Goal: Task Accomplishment & Management: Use online tool/utility

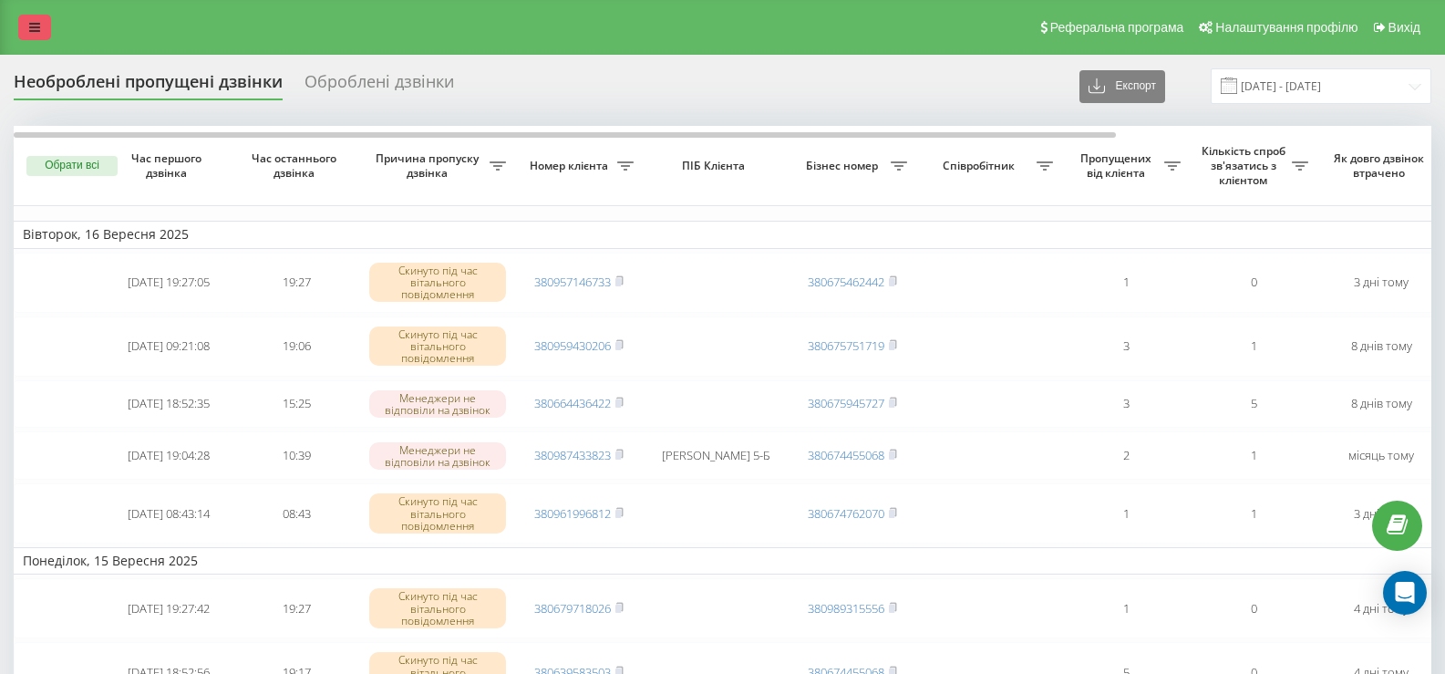
click at [44, 28] on link at bounding box center [34, 28] width 33 height 26
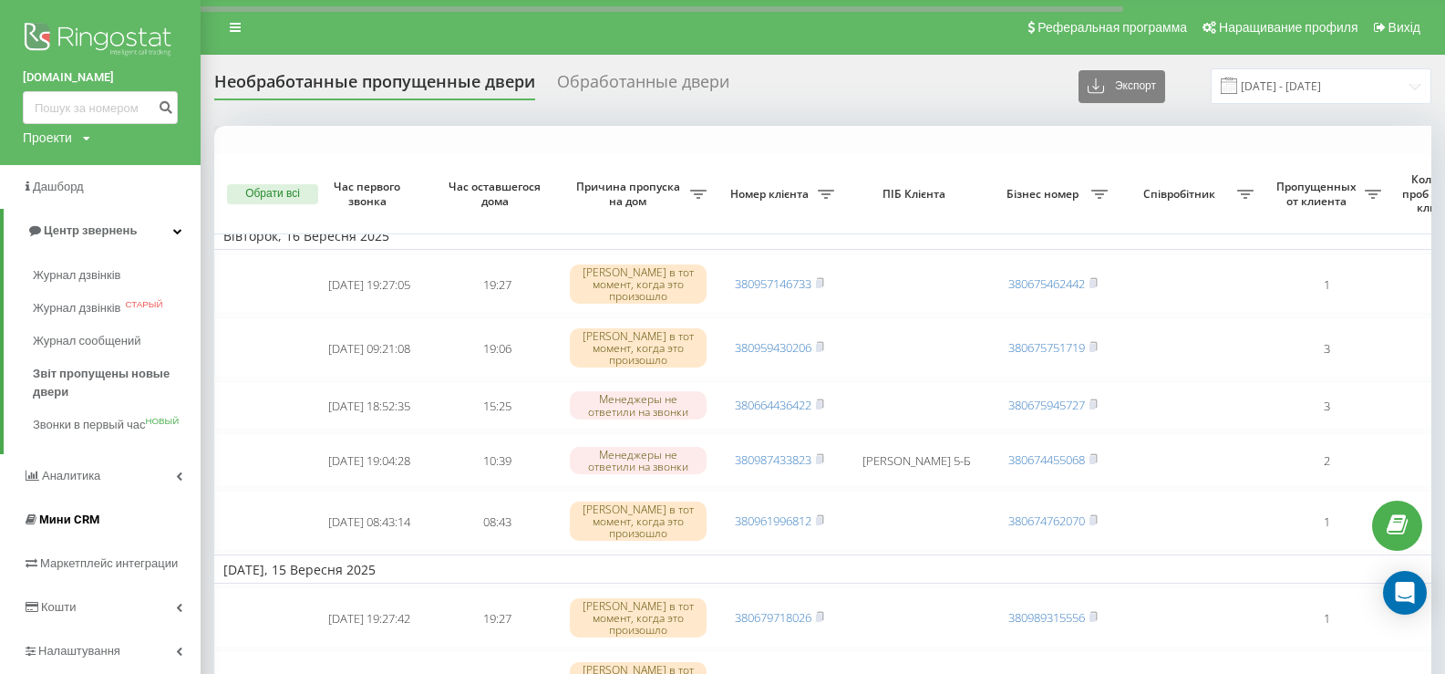
scroll to position [182, 0]
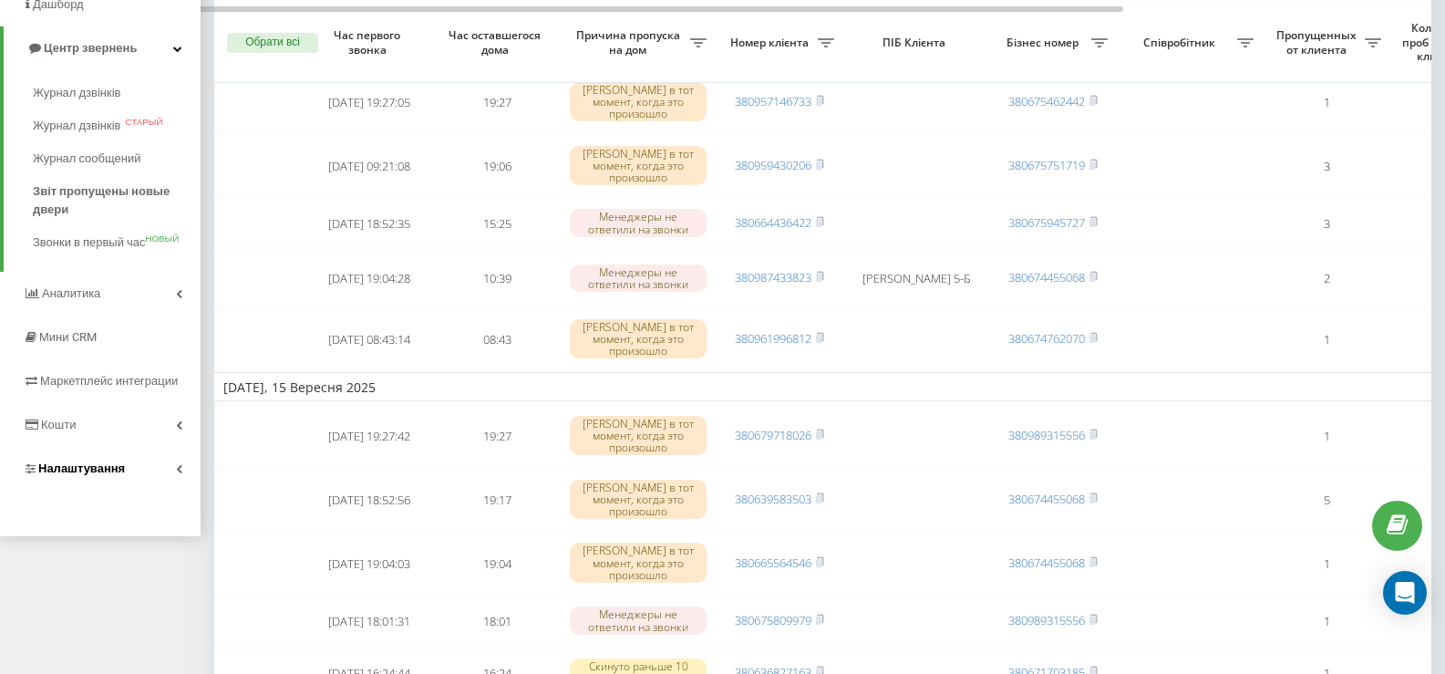
click at [90, 470] on font "Налаштування" at bounding box center [81, 468] width 87 height 14
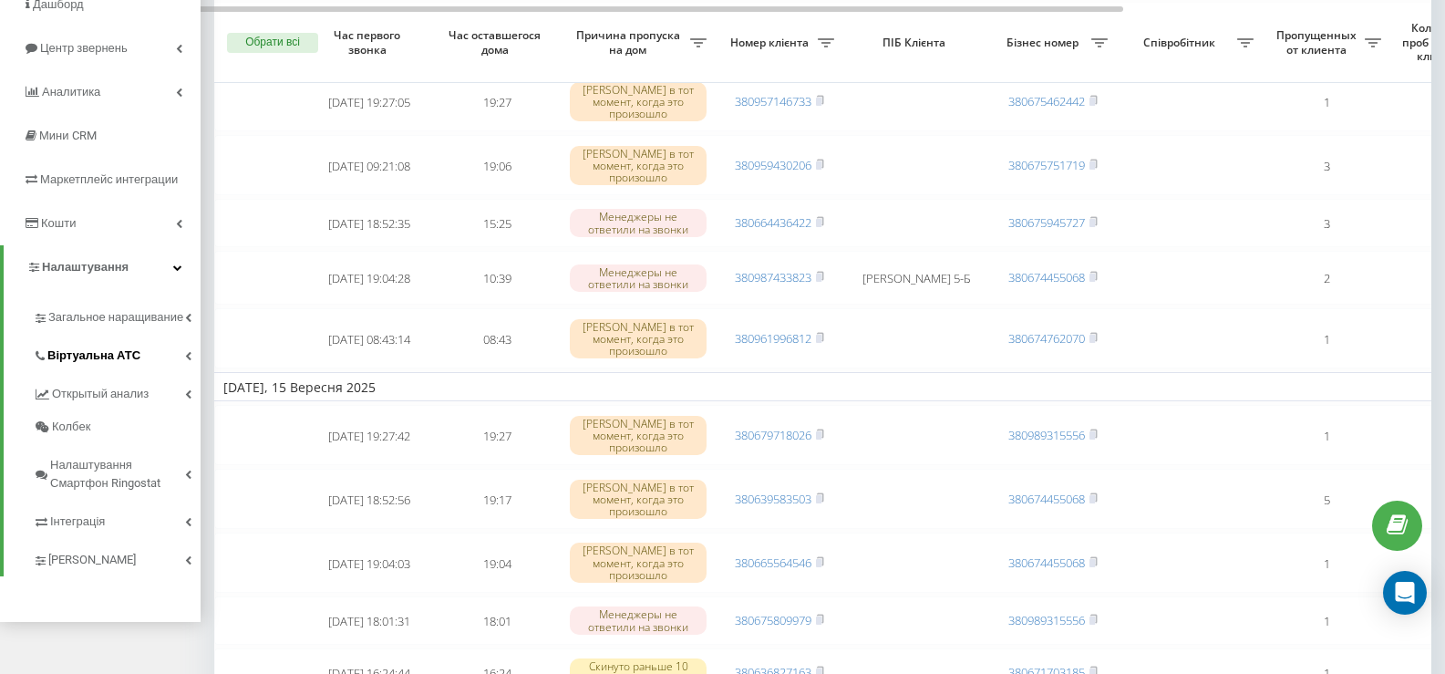
click at [109, 362] on font "Віртуальна АТС" at bounding box center [93, 355] width 93 height 14
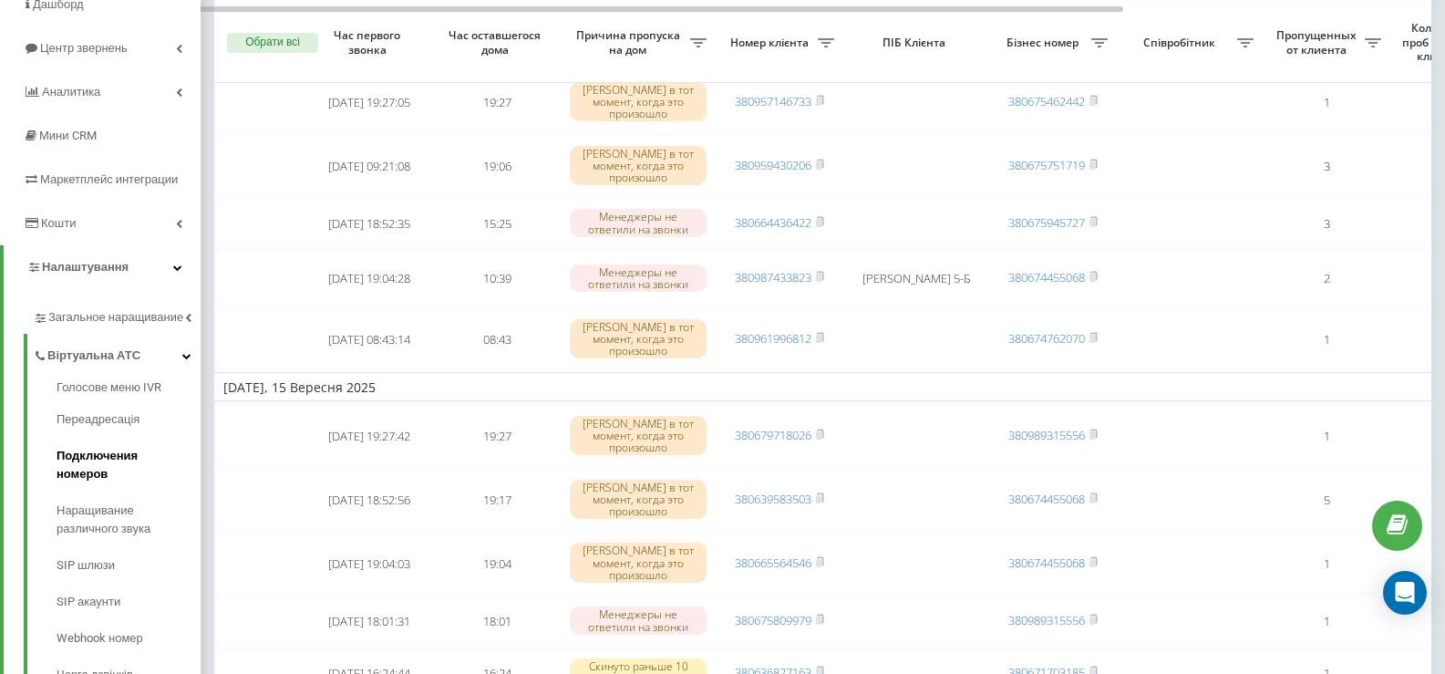
click at [103, 475] on font "Подключения номеров" at bounding box center [97, 465] width 81 height 32
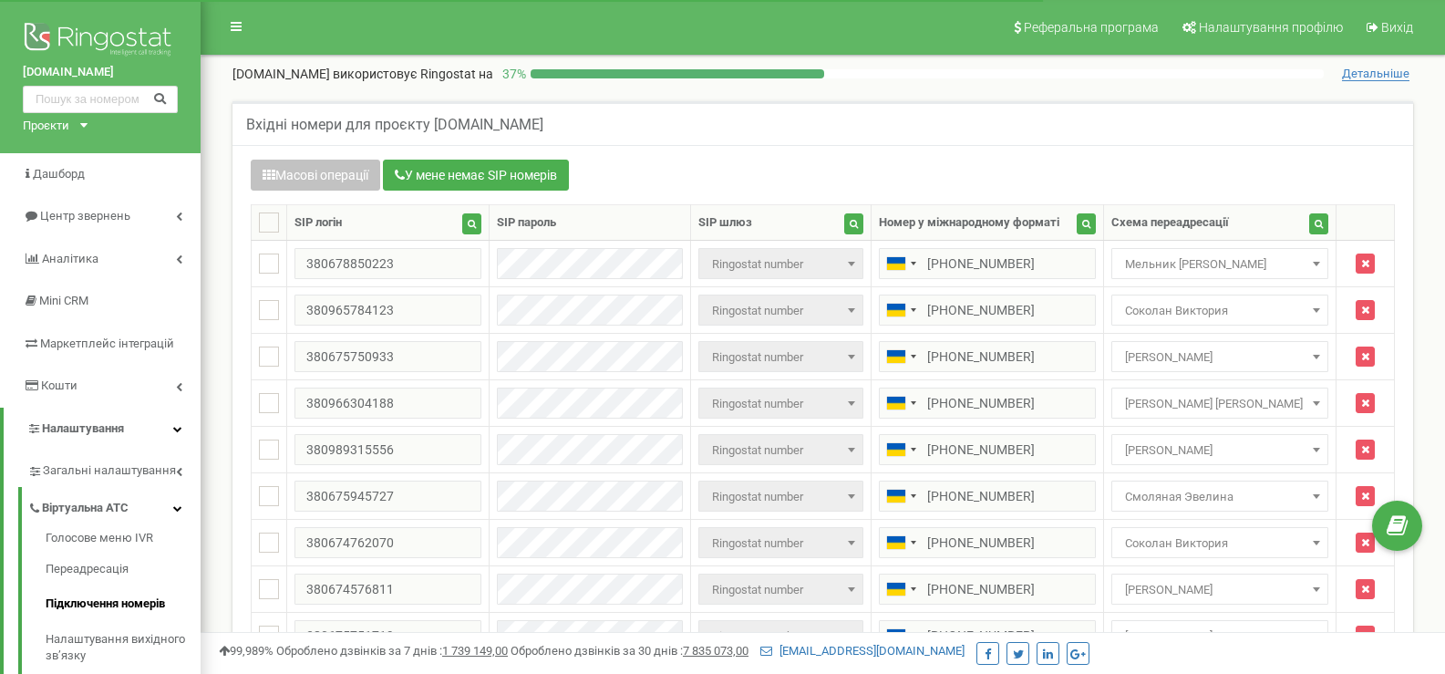
click at [1223, 253] on span "Мельник [PERSON_NAME]" at bounding box center [1220, 265] width 204 height 26
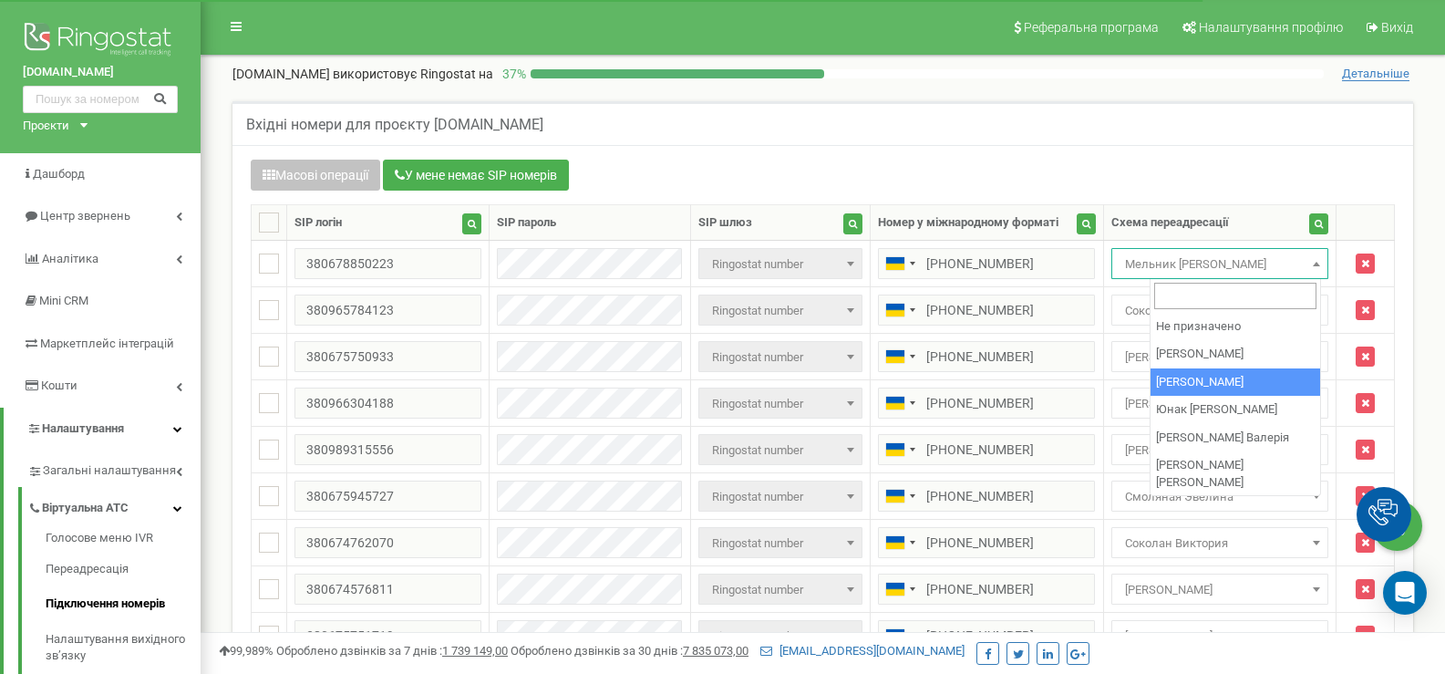
scroll to position [182, 0]
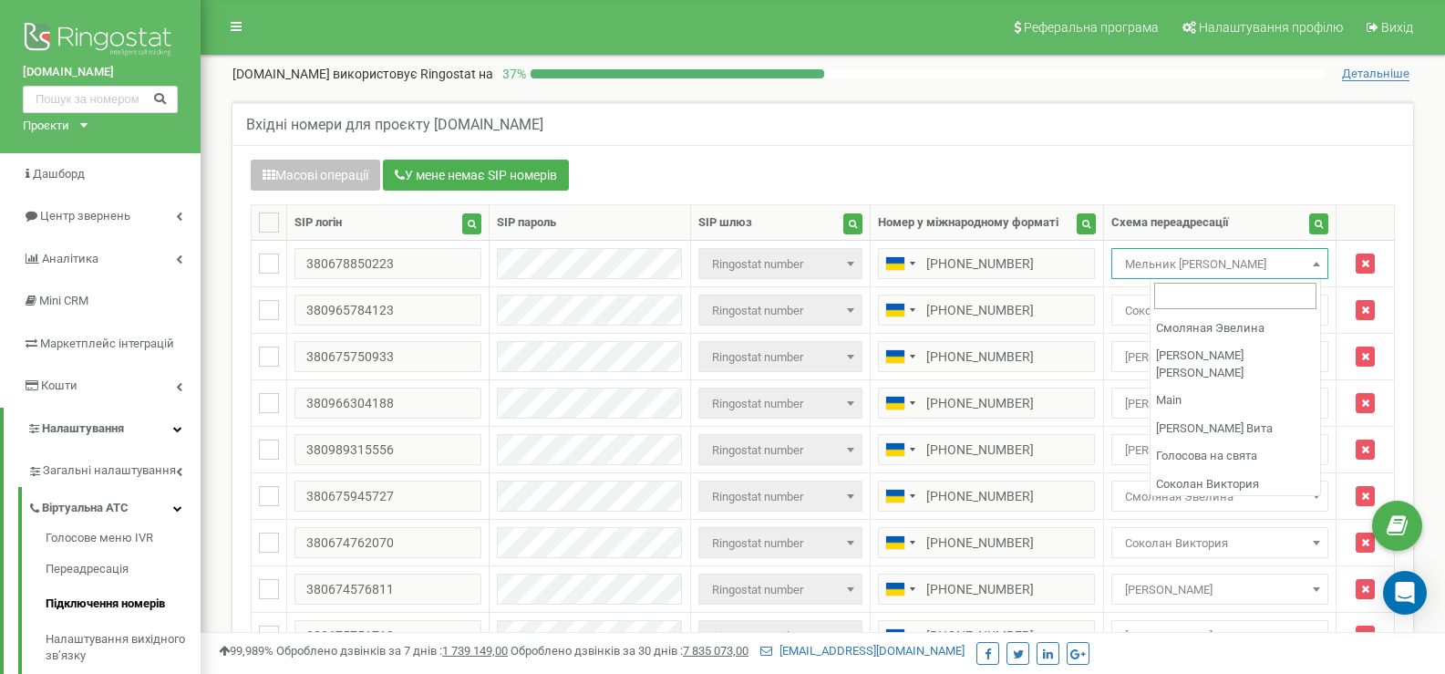
select select "116026"
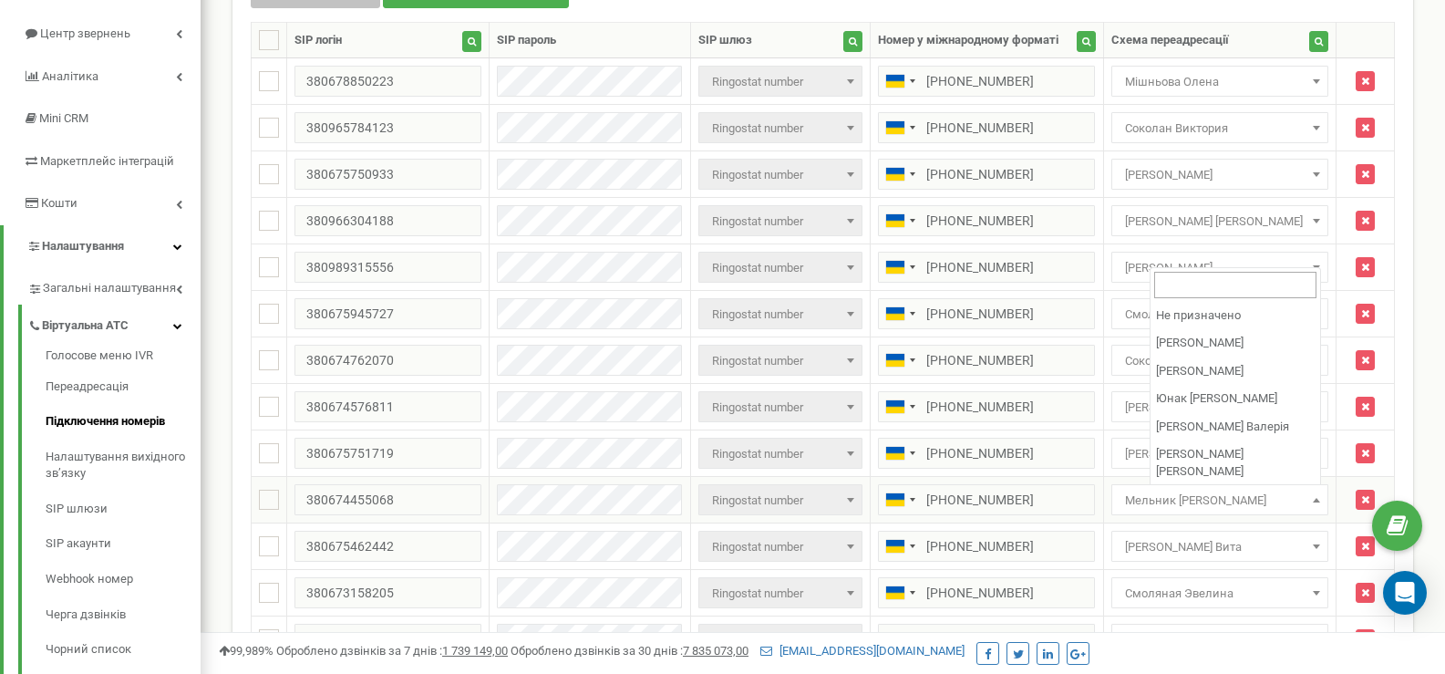
click at [1205, 499] on span "Мельник [PERSON_NAME]" at bounding box center [1220, 501] width 204 height 26
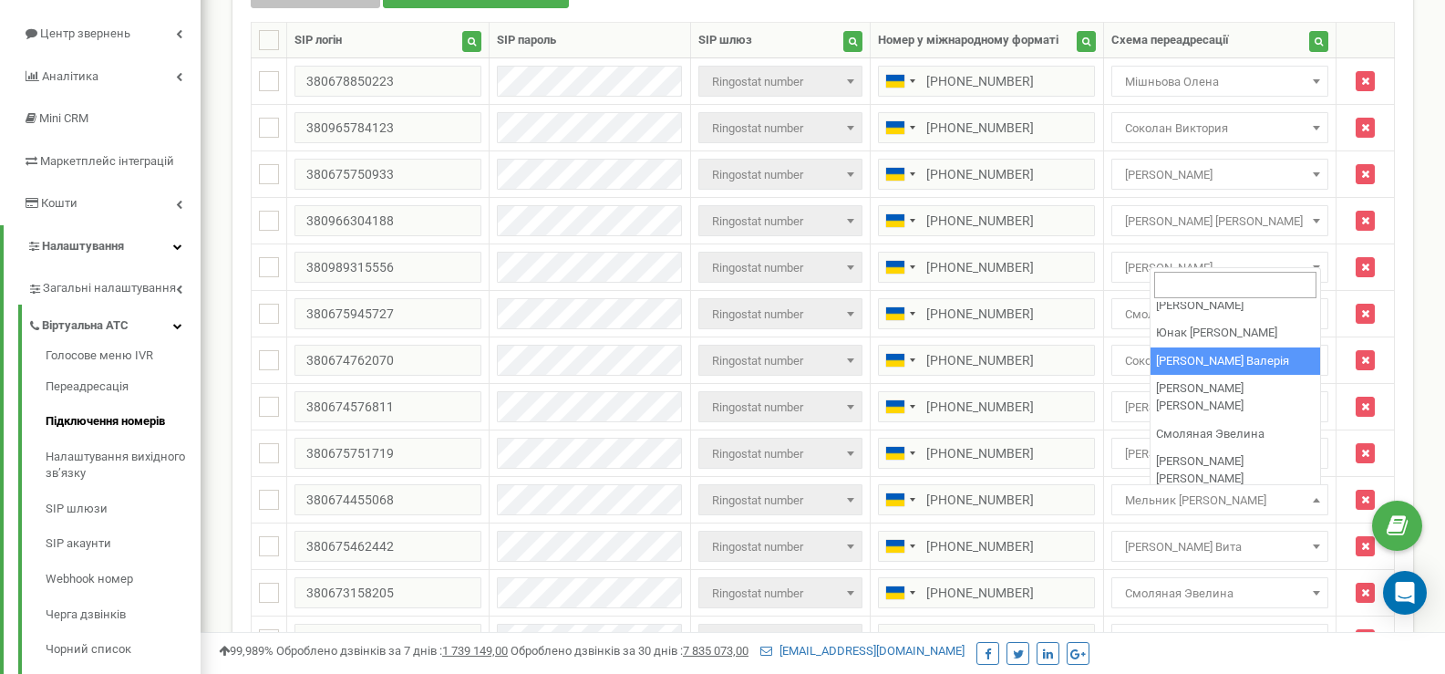
scroll to position [91, 0]
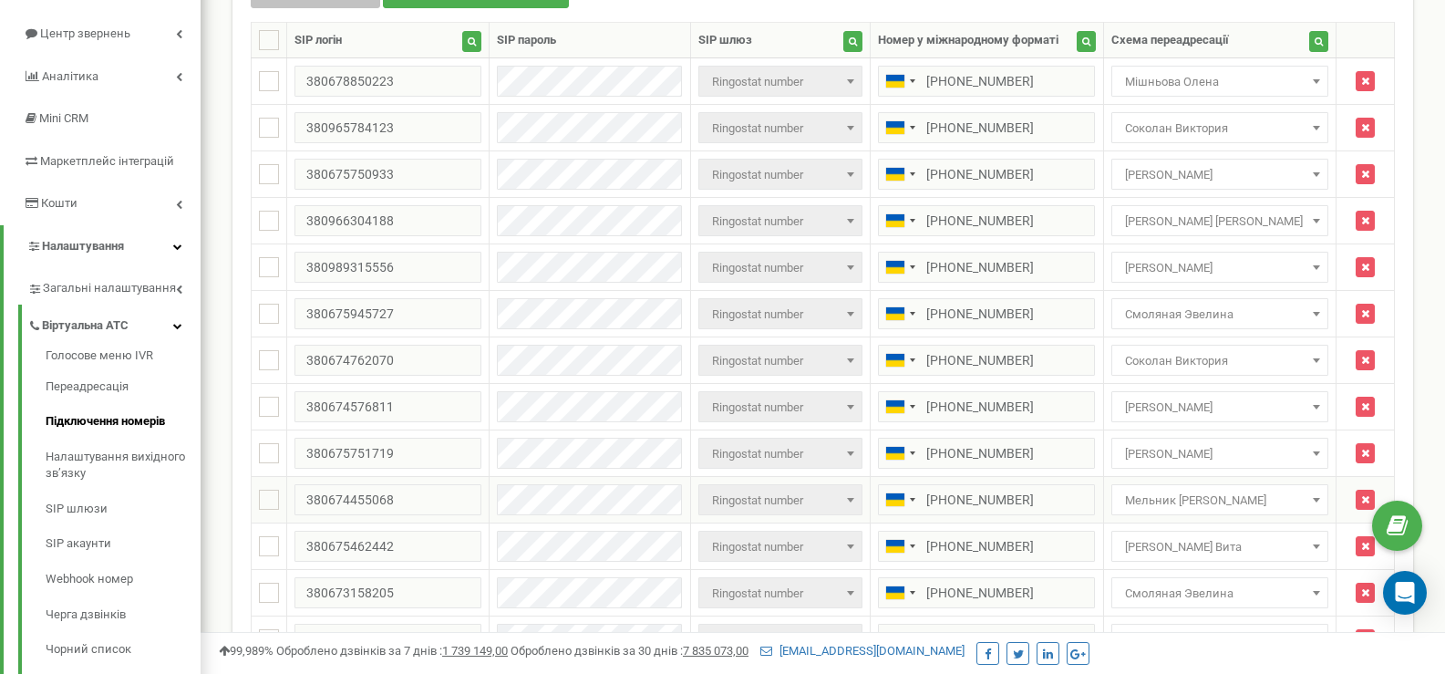
click at [1192, 492] on span "Мельник [PERSON_NAME]" at bounding box center [1220, 501] width 204 height 26
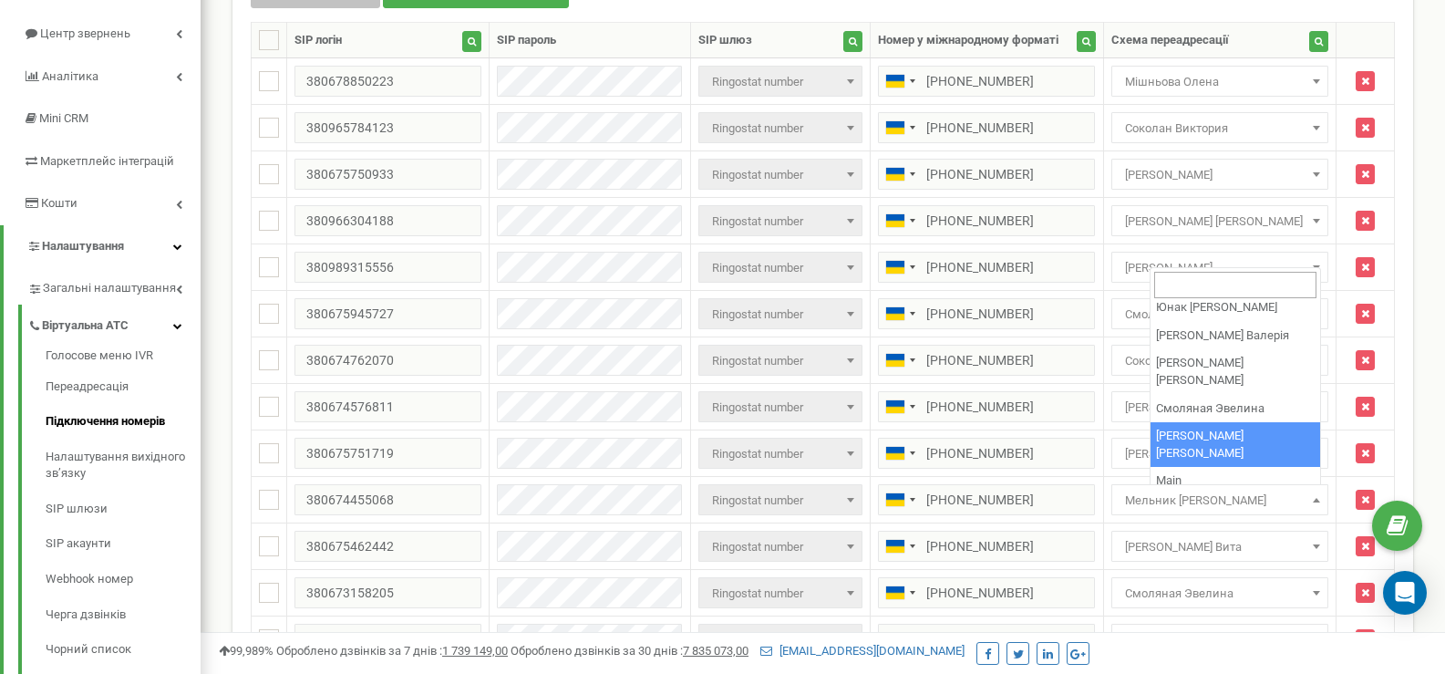
scroll to position [182, 0]
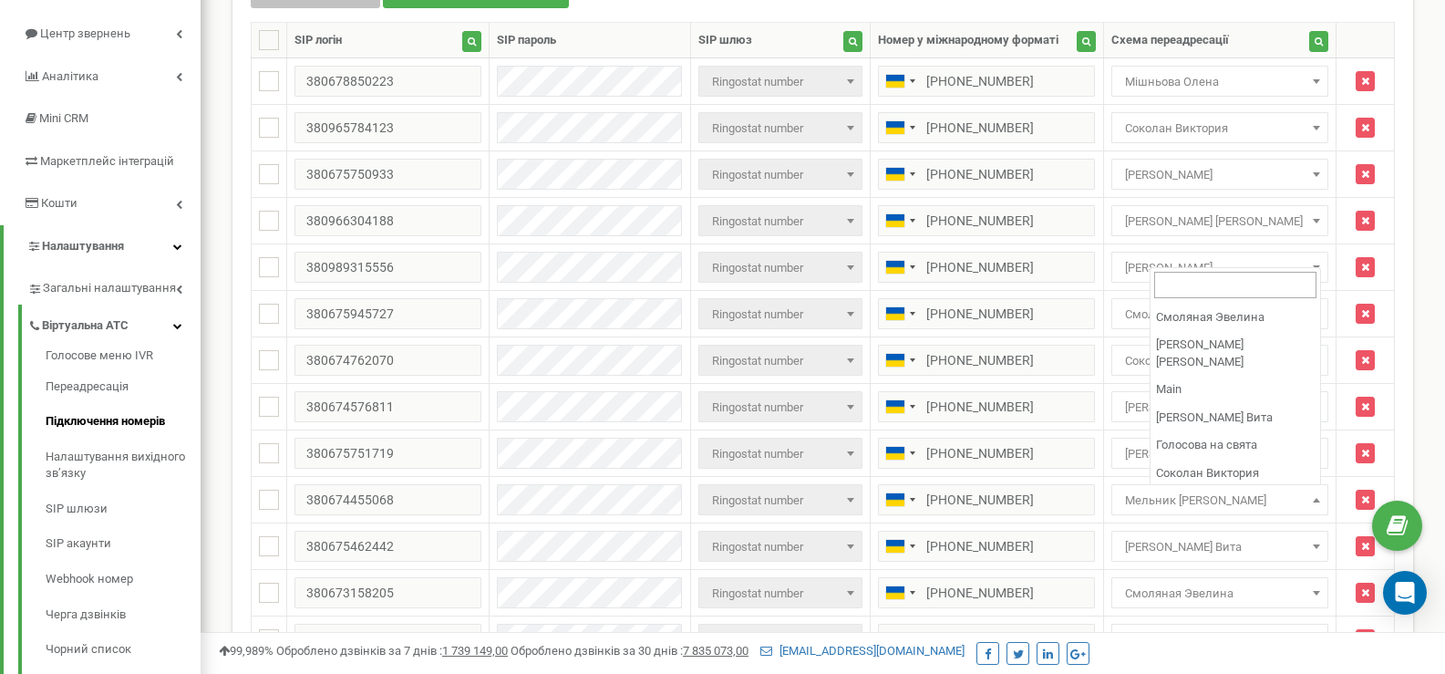
select select "116026"
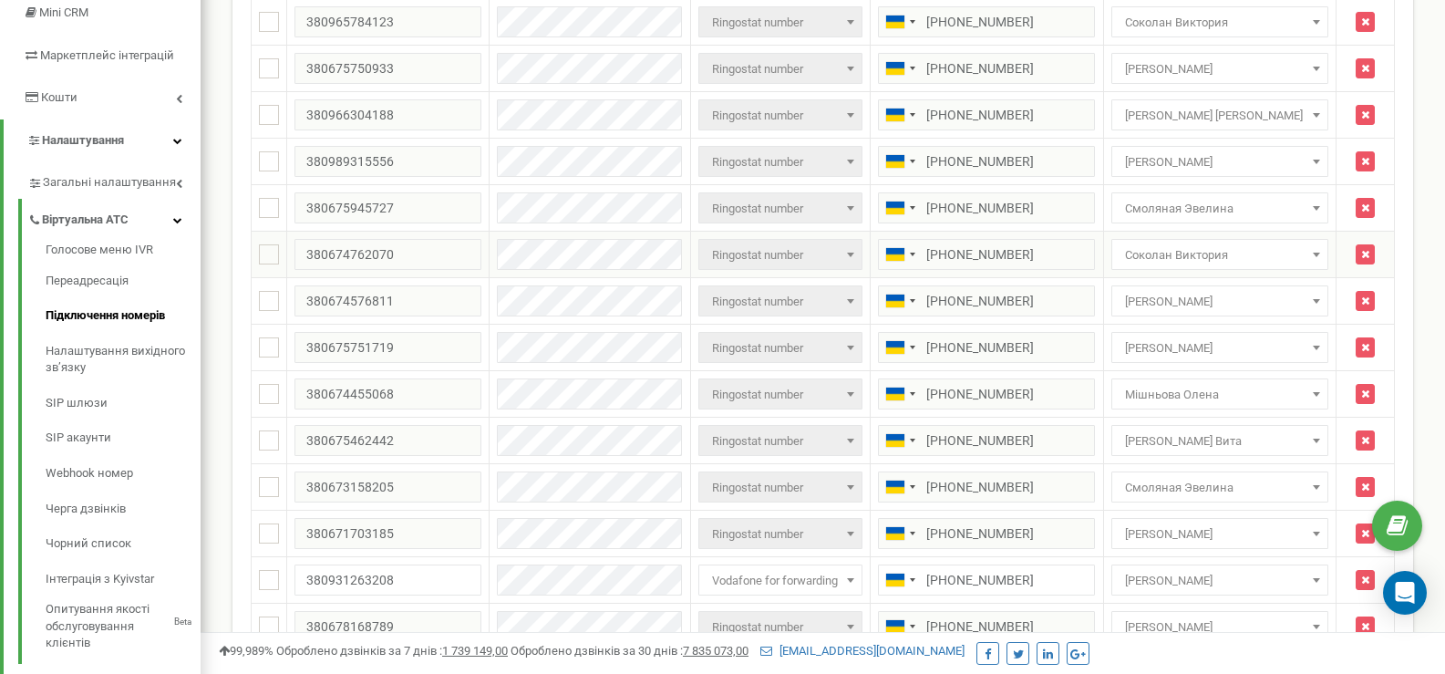
scroll to position [456, 0]
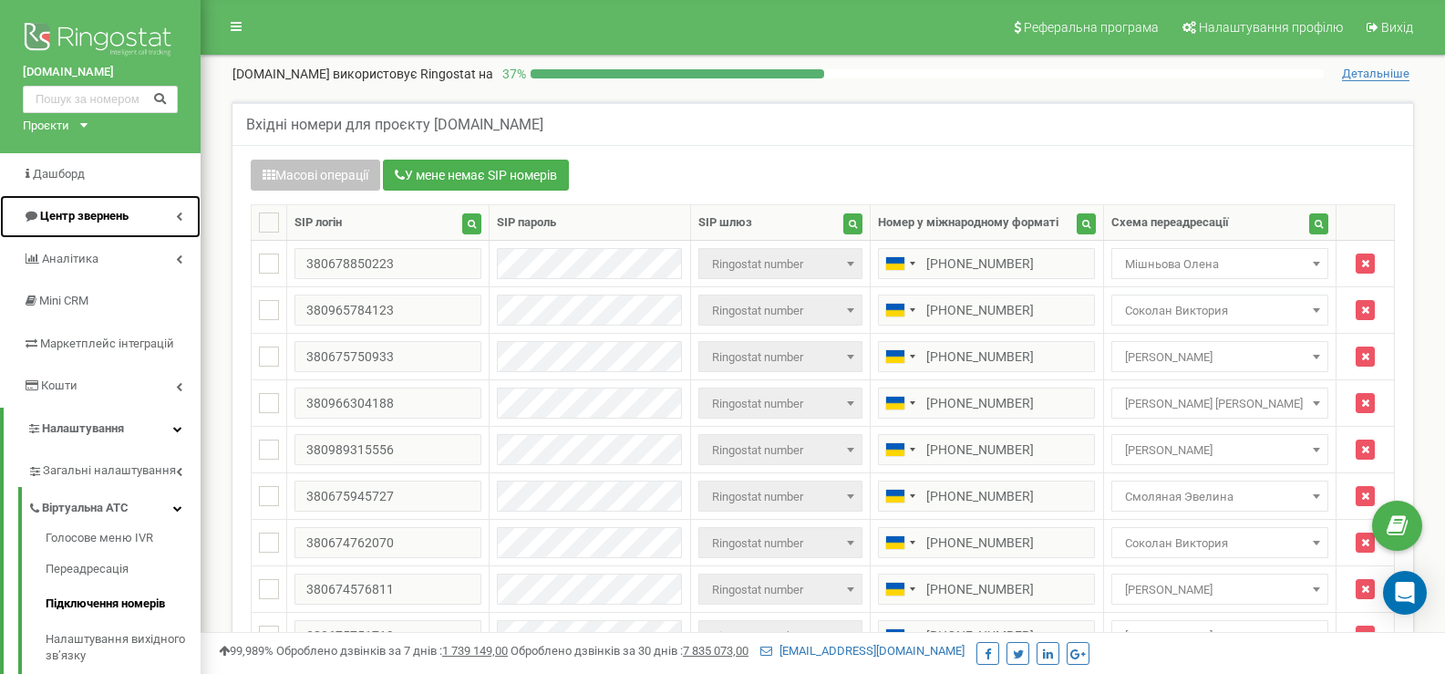
click at [111, 219] on span "Центр звернень" at bounding box center [84, 216] width 88 height 14
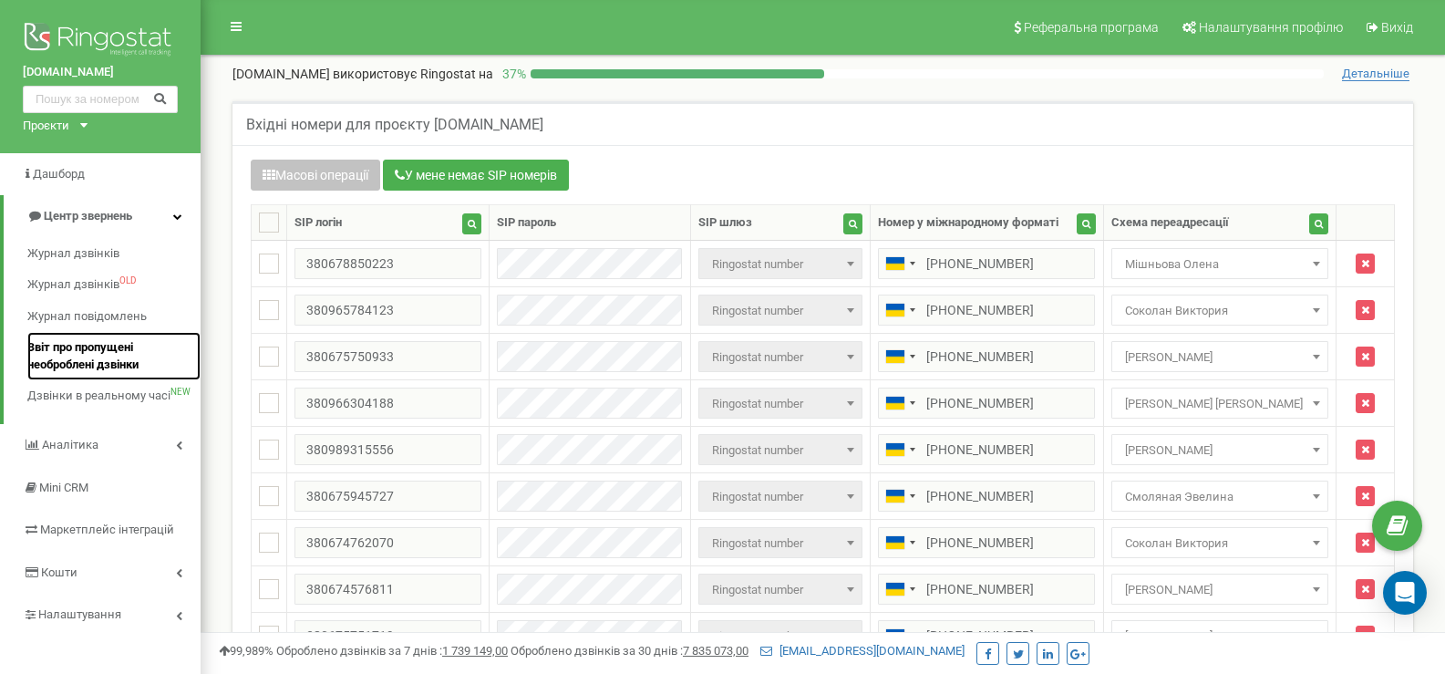
click at [84, 362] on span "Звіт про пропущені необроблені дзвінки" at bounding box center [109, 356] width 164 height 34
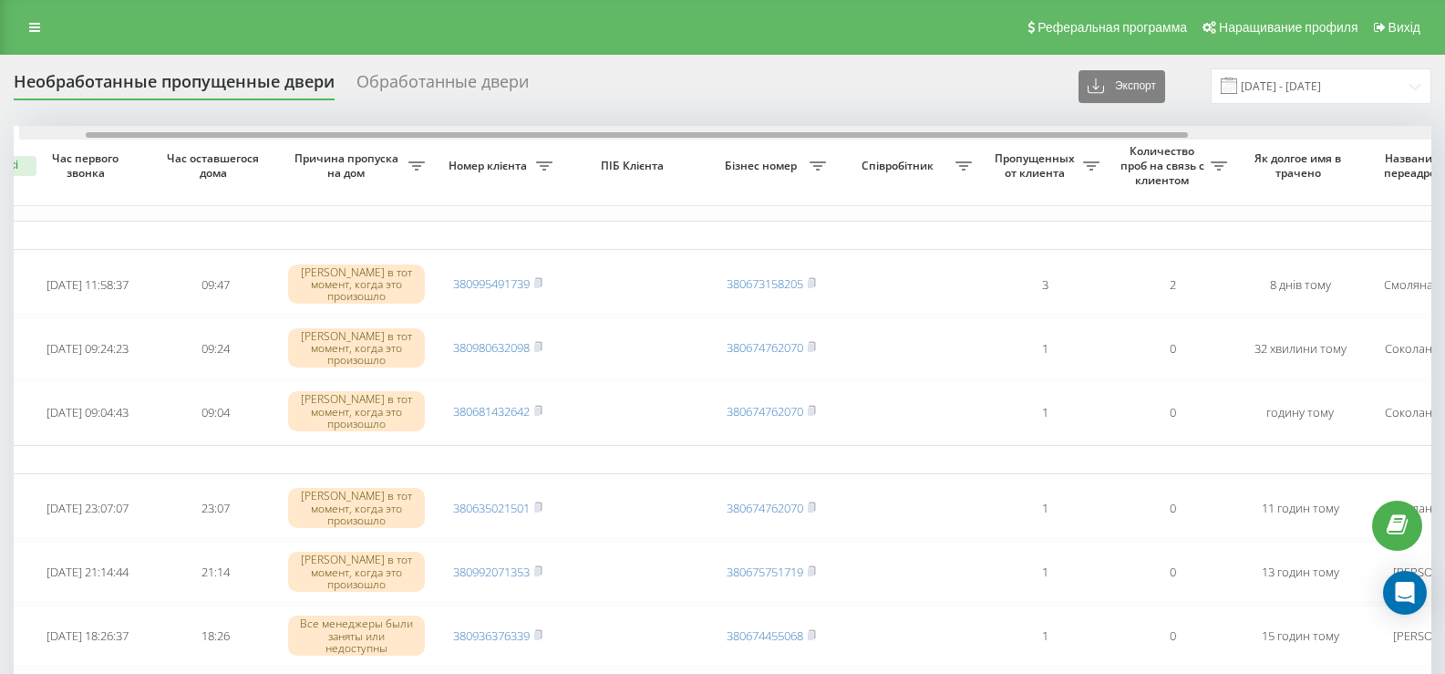
scroll to position [0, 88]
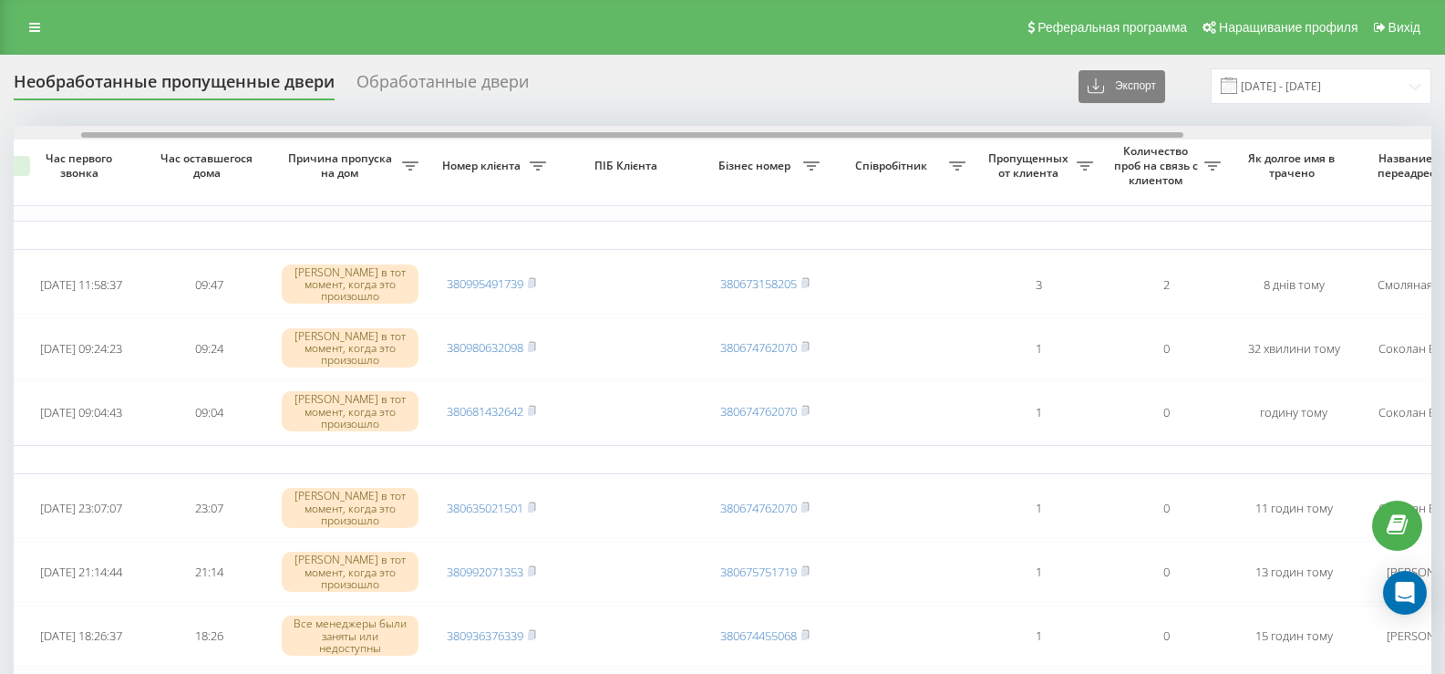
drag, startPoint x: 852, startPoint y: 135, endPoint x: 920, endPoint y: 132, distance: 68.4
click at [920, 132] on div at bounding box center [632, 134] width 1102 height 5
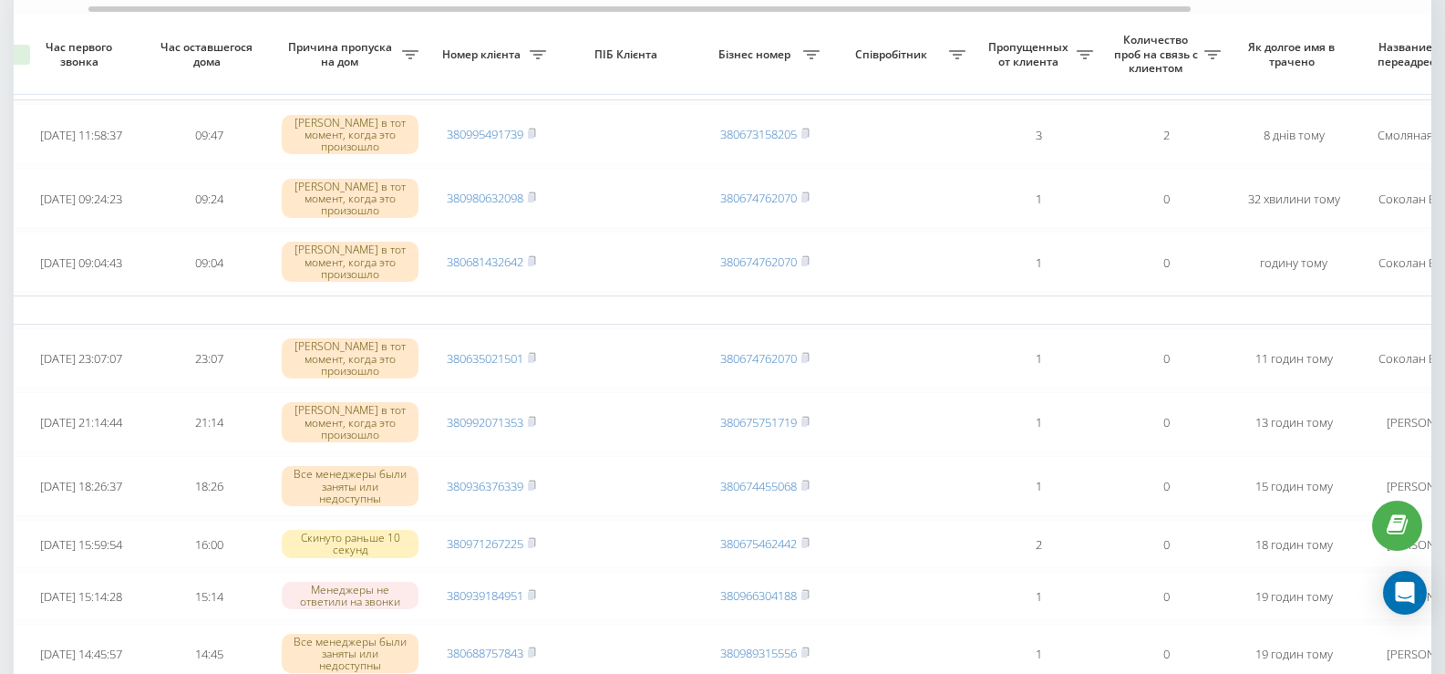
scroll to position [182, 0]
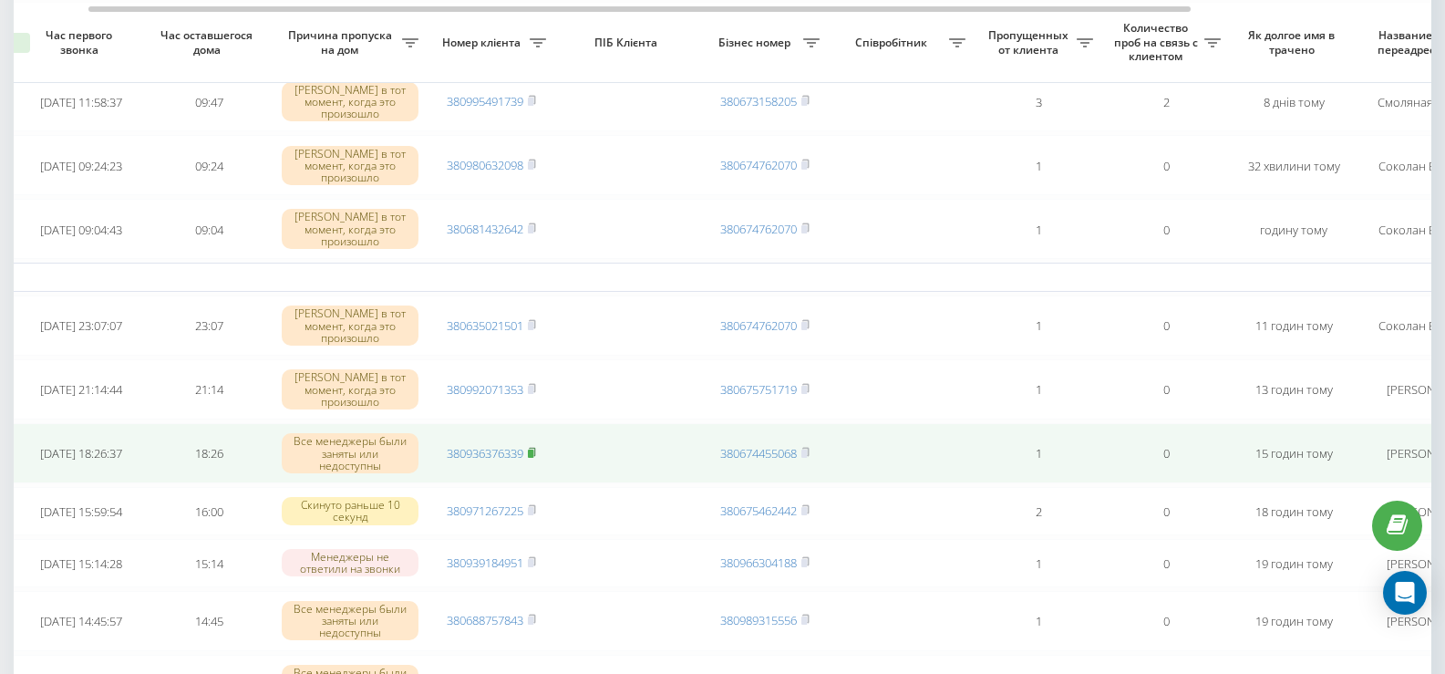
click at [533, 449] on rect at bounding box center [530, 453] width 5 height 8
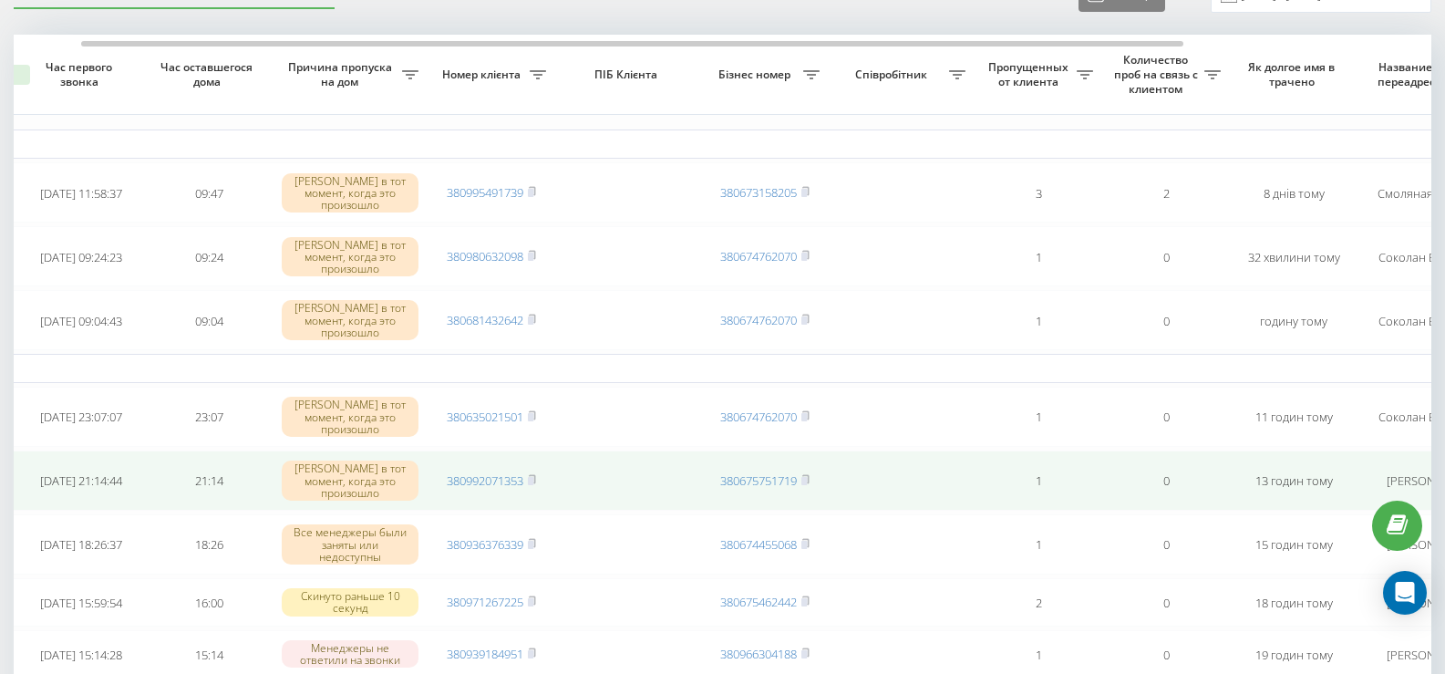
scroll to position [0, 0]
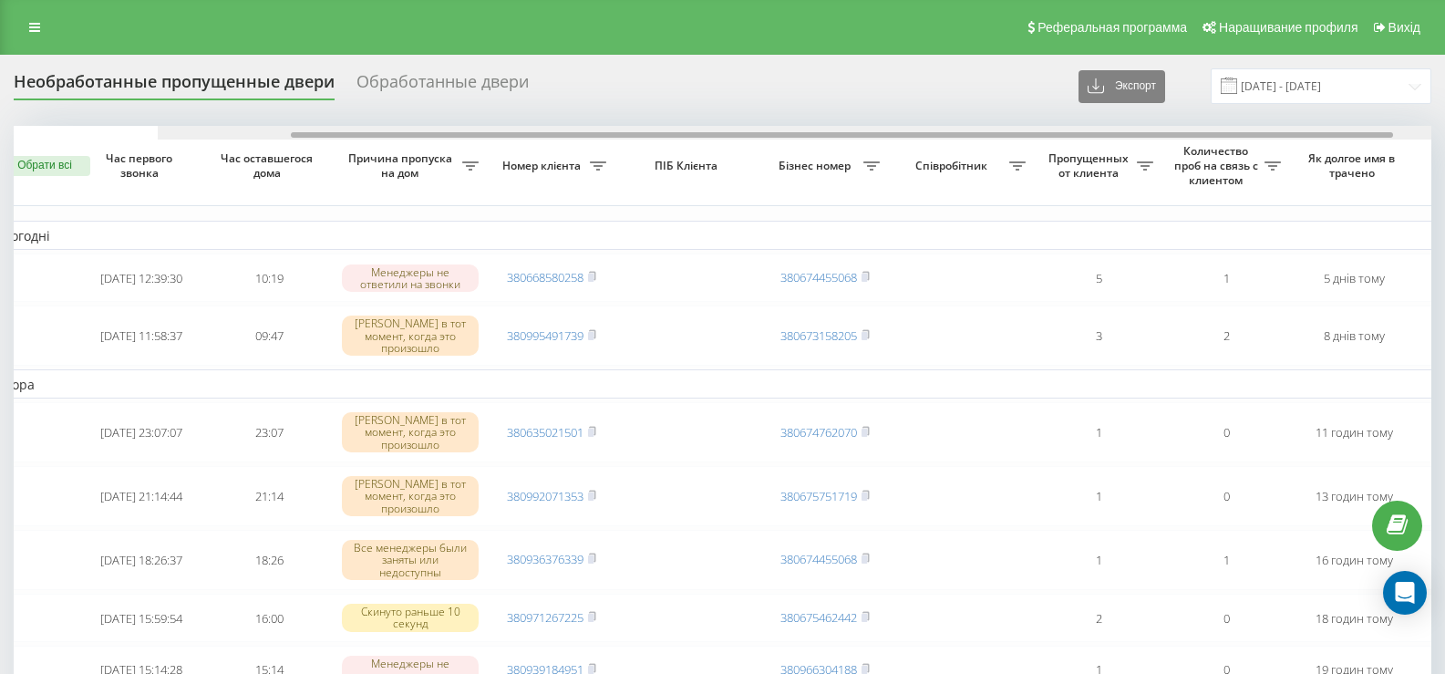
scroll to position [0, 181]
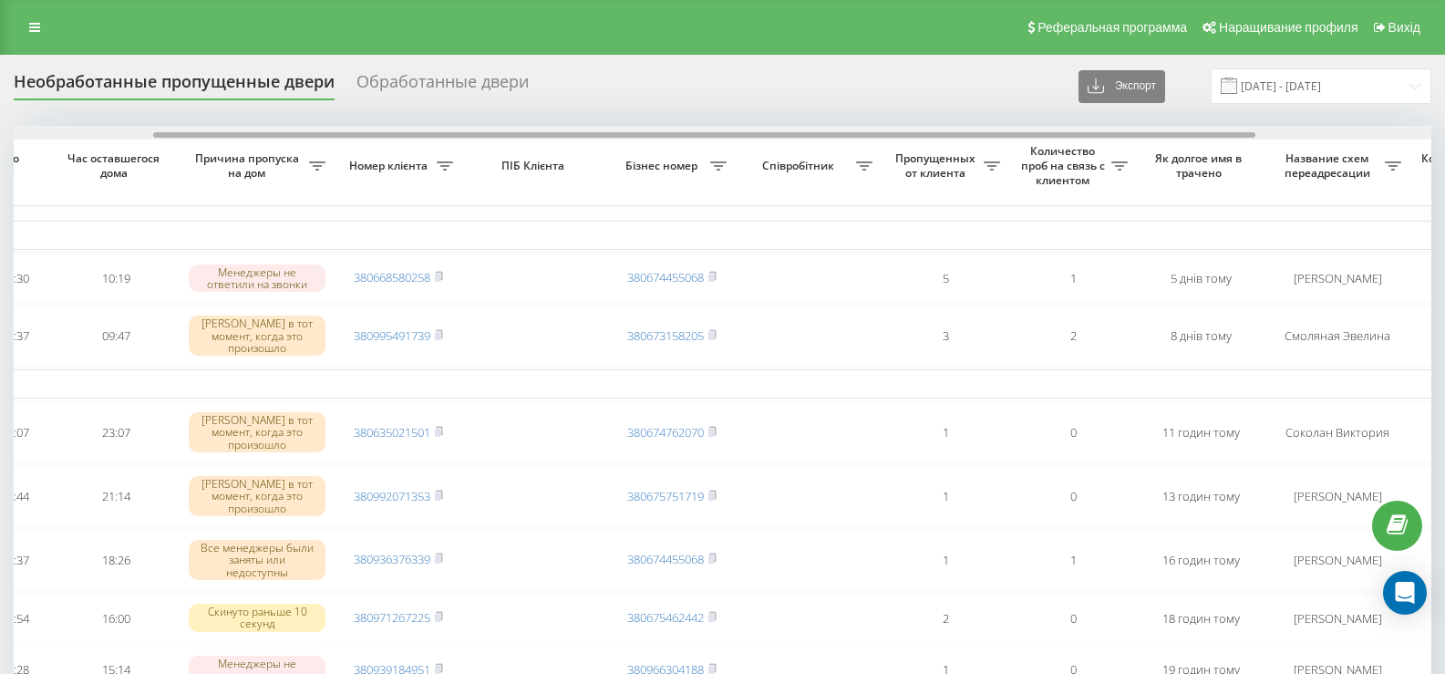
drag, startPoint x: 0, startPoint y: 0, endPoint x: 831, endPoint y: 156, distance: 846.0
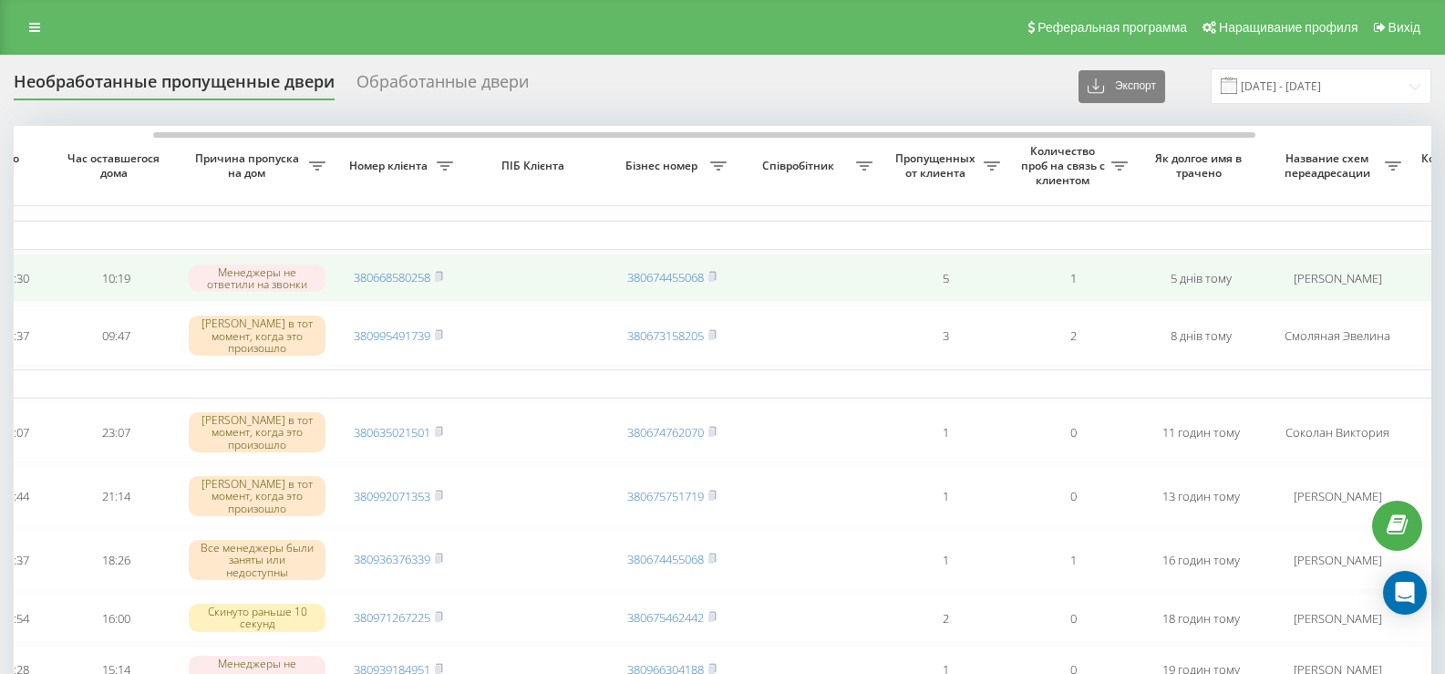
click at [447, 279] on td "380668580258" at bounding box center [399, 277] width 128 height 48
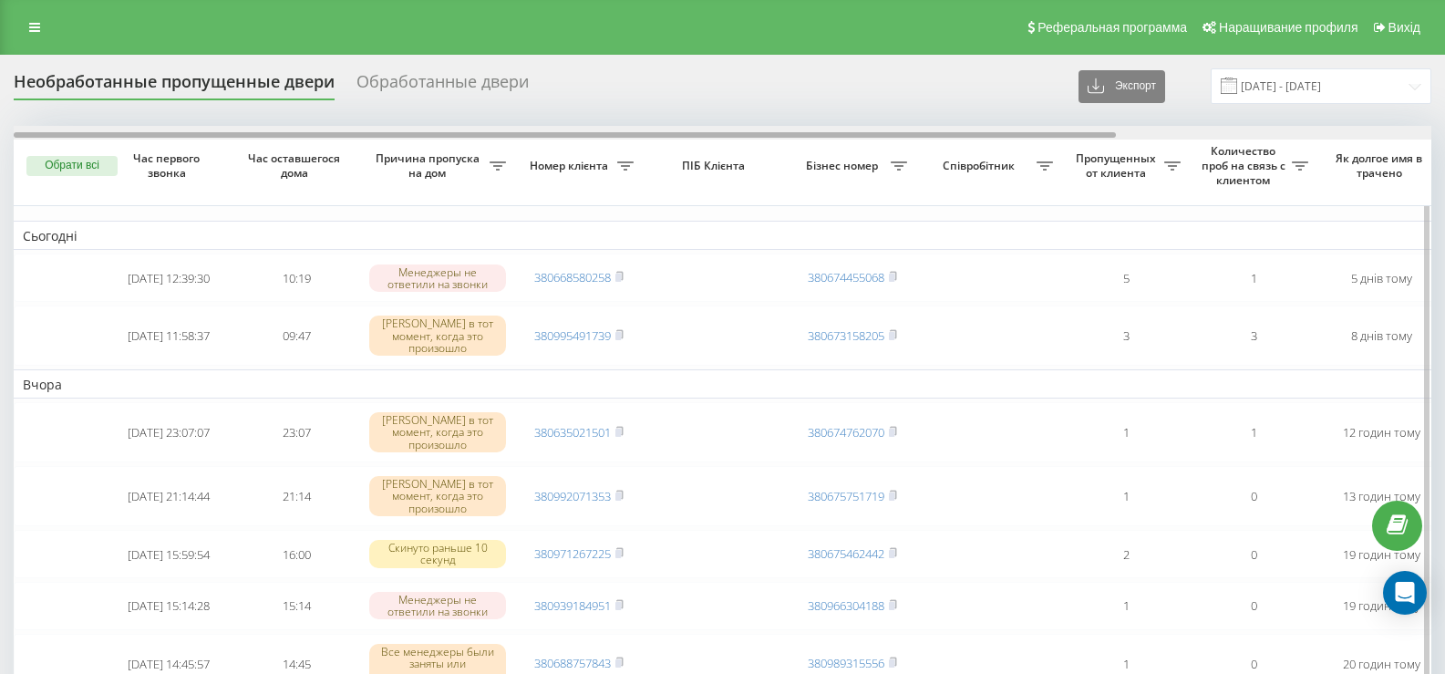
drag, startPoint x: 415, startPoint y: 138, endPoint x: 160, endPoint y: 148, distance: 255.5
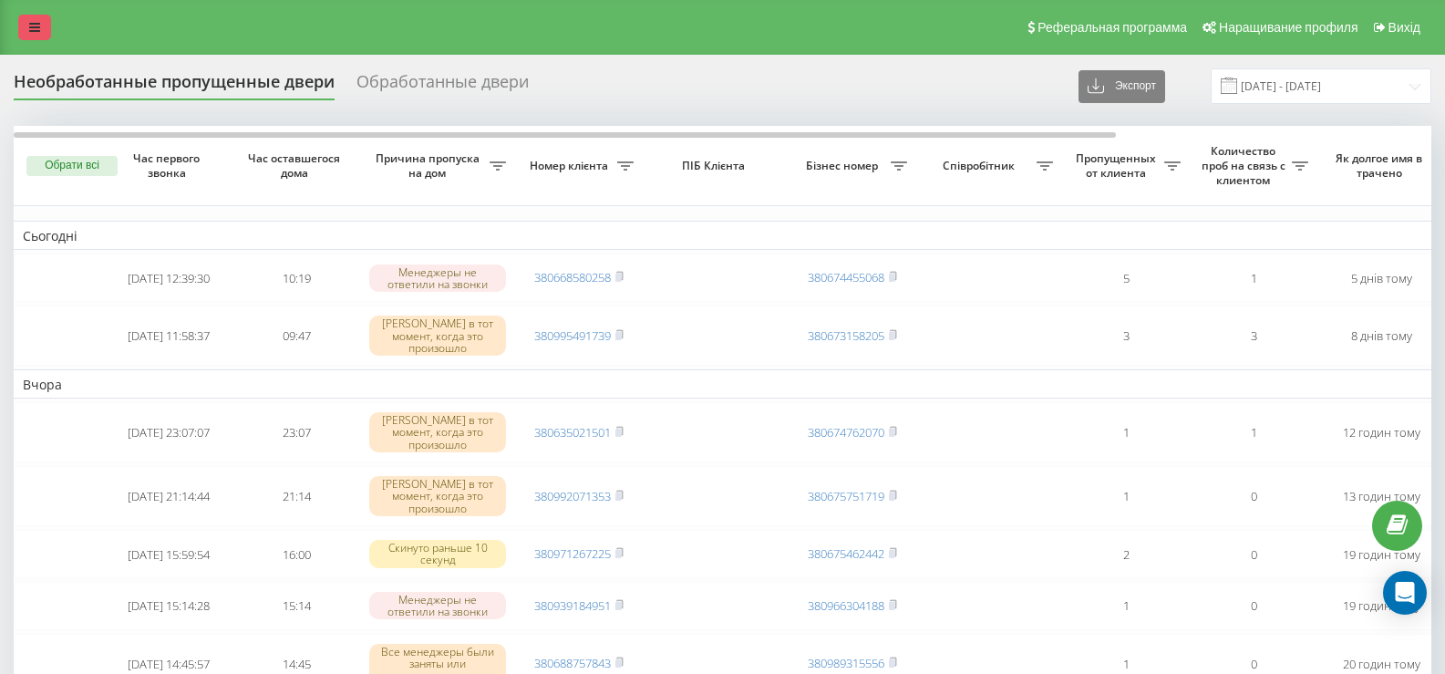
click at [39, 26] on icon at bounding box center [34, 27] width 11 height 13
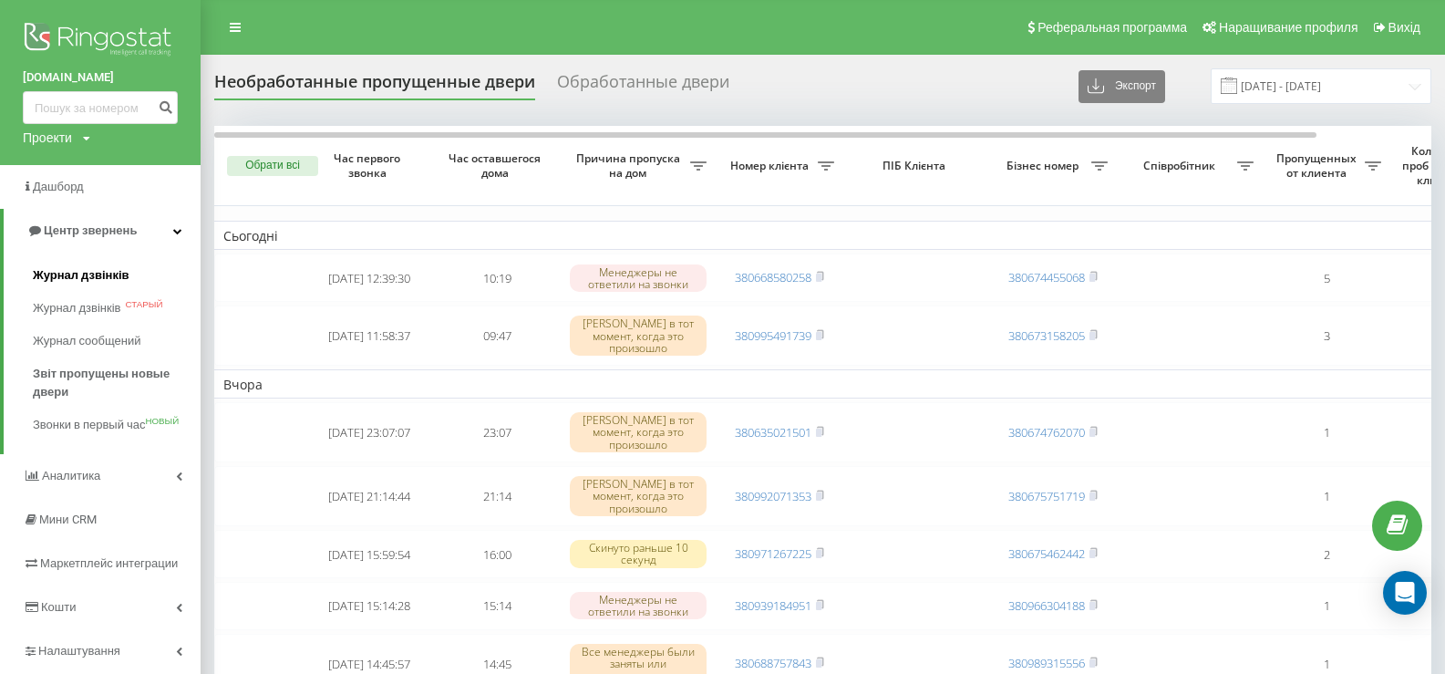
click at [107, 280] on font "Журнал дзвінків" at bounding box center [81, 275] width 97 height 14
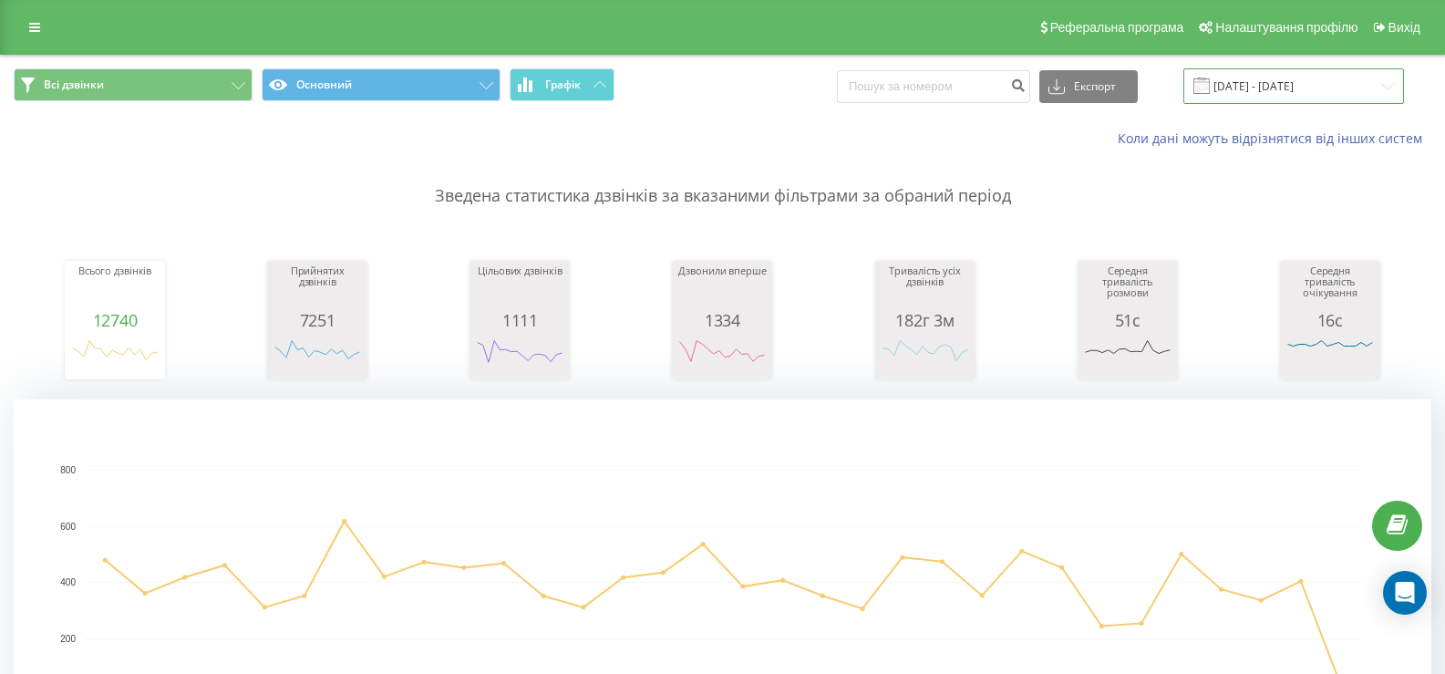
click at [1256, 91] on input "[DATE] - [DATE]" at bounding box center [1293, 86] width 221 height 36
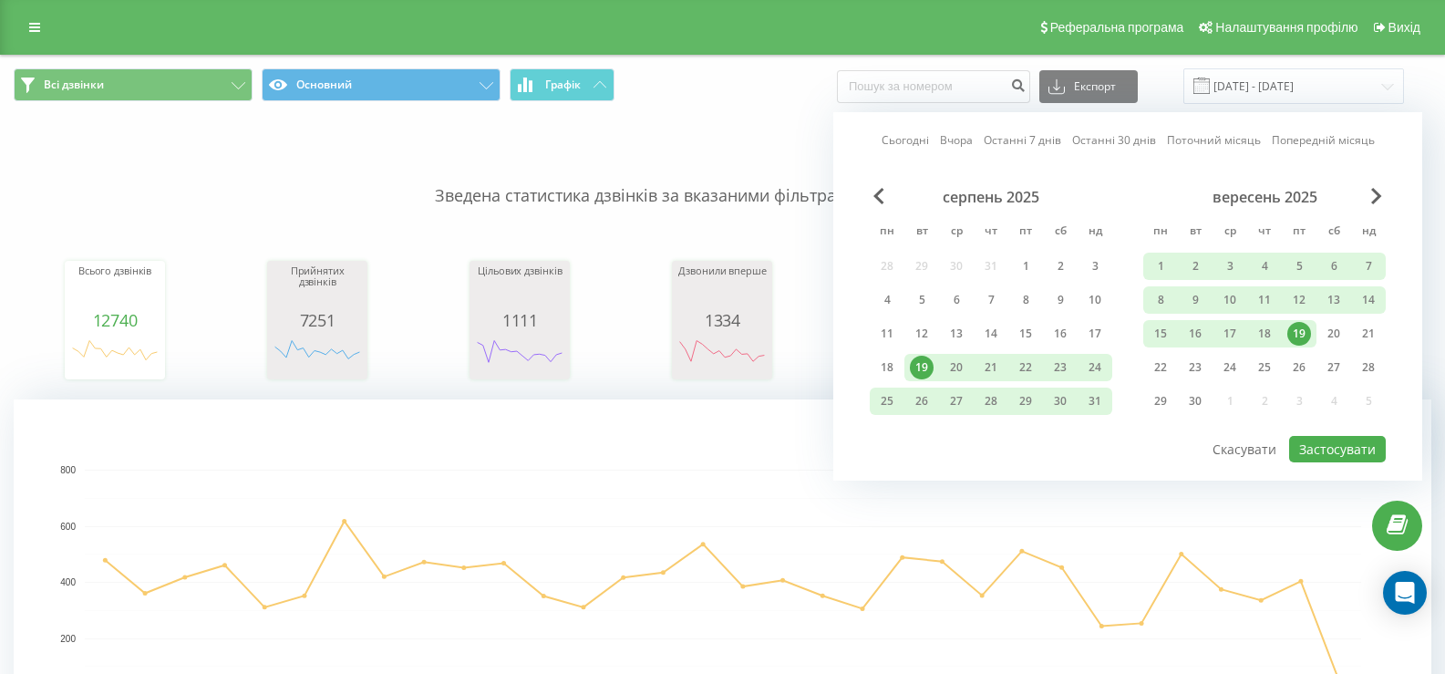
click at [1301, 327] on div "19" at bounding box center [1299, 334] width 24 height 24
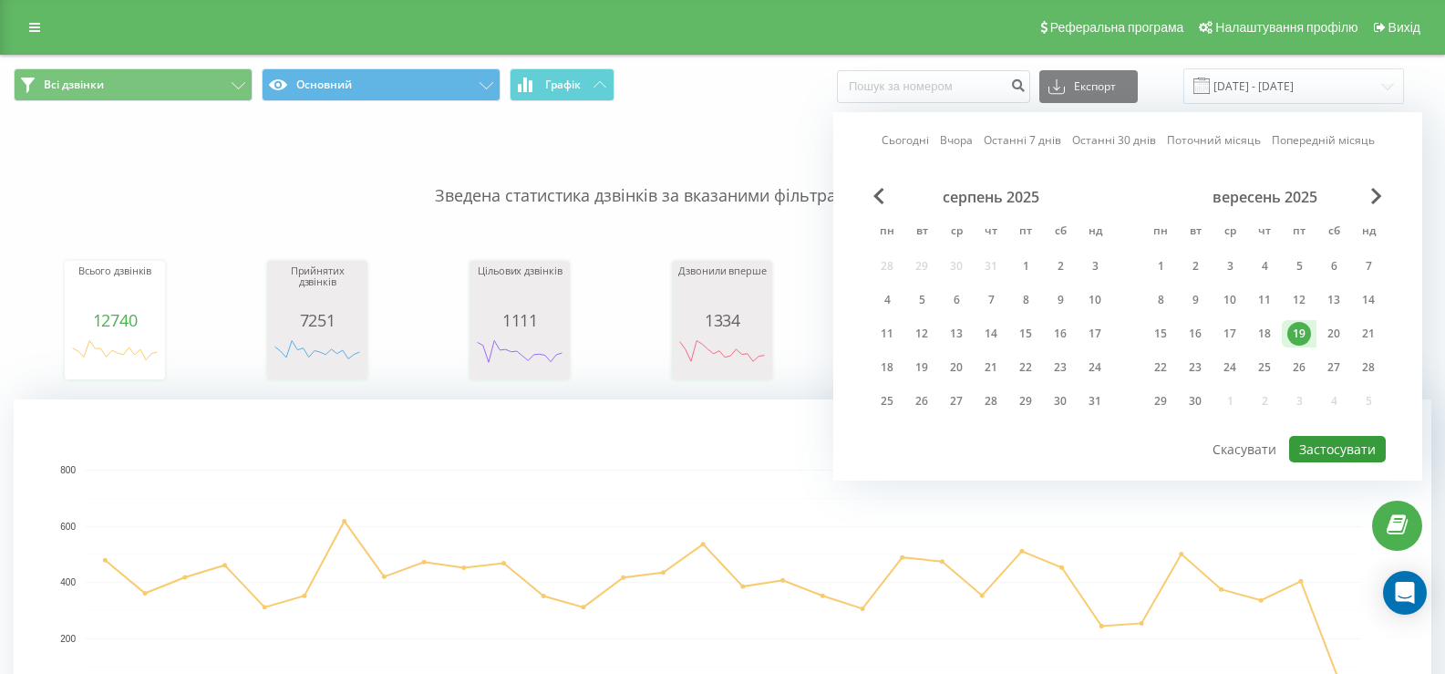
click at [1350, 457] on button "Застосувати" at bounding box center [1337, 449] width 97 height 26
type input "[DATE] - [DATE]"
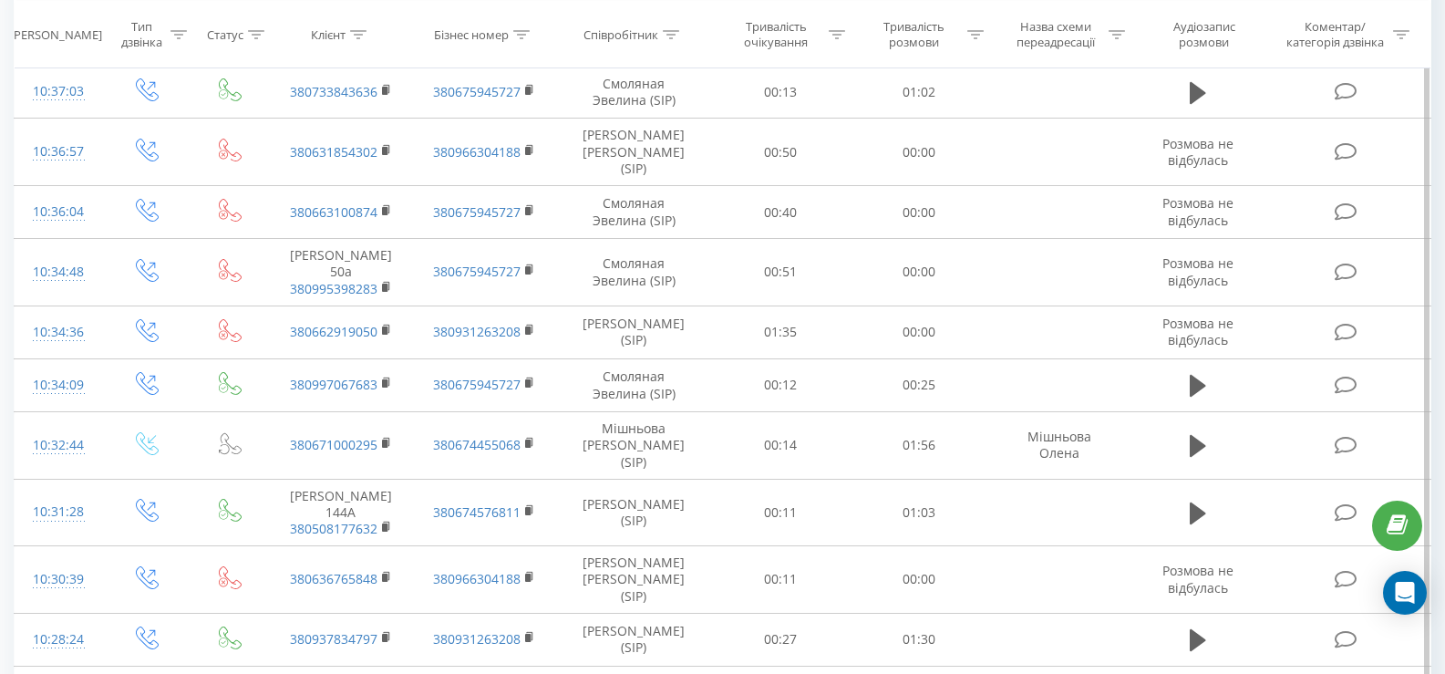
scroll to position [912, 0]
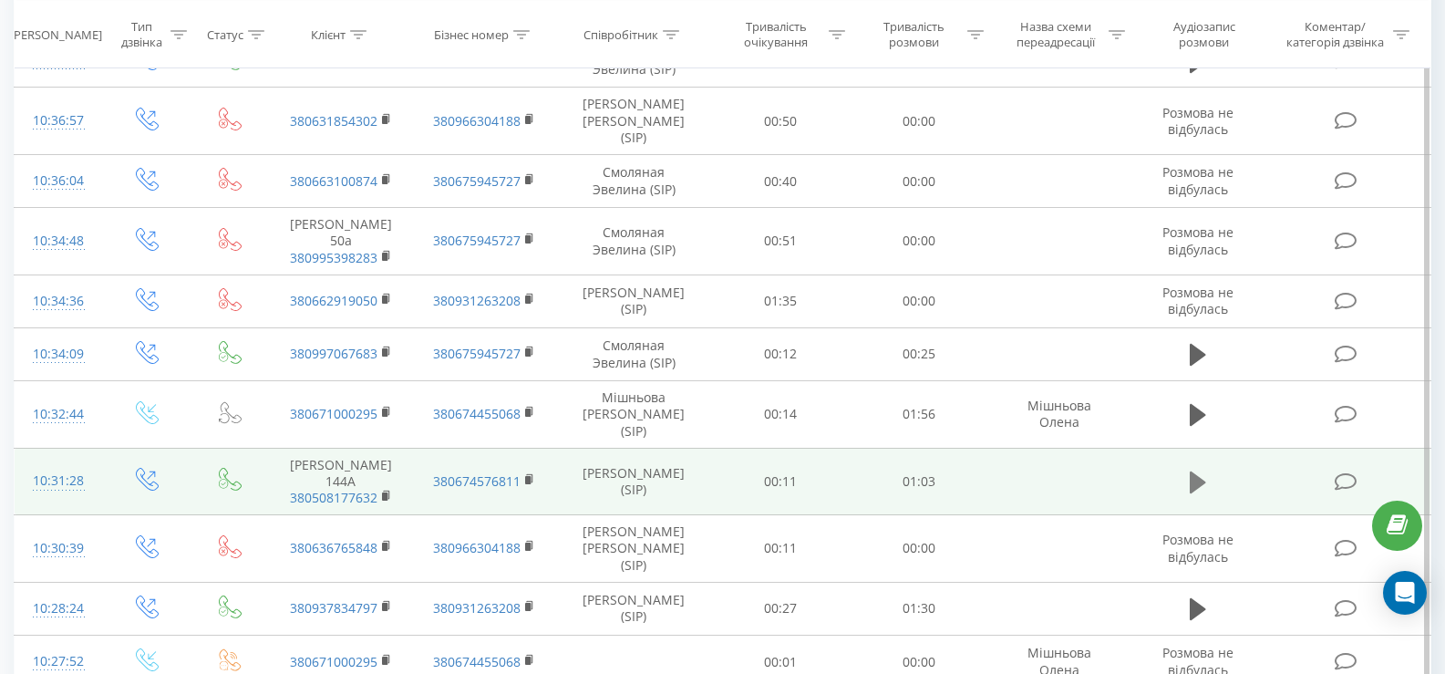
click at [1202, 470] on icon at bounding box center [1198, 483] width 16 height 26
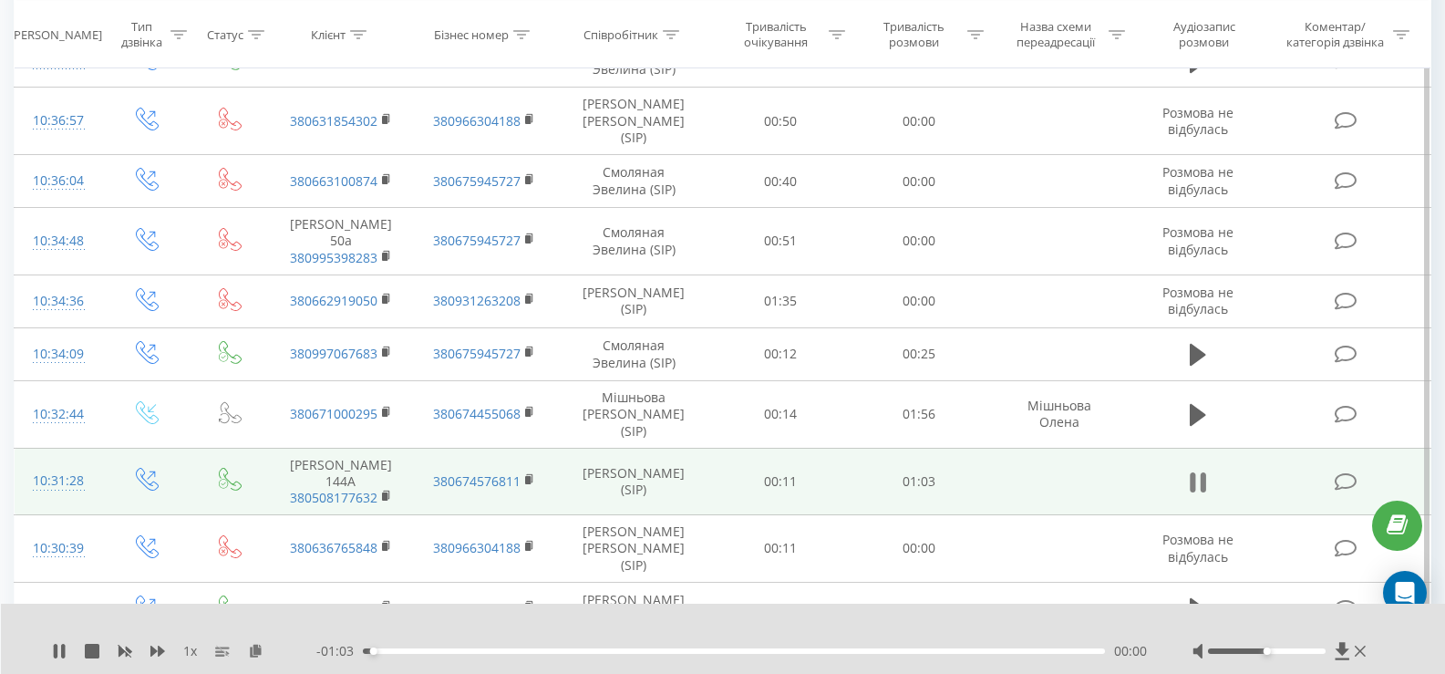
click at [1210, 469] on button at bounding box center [1197, 482] width 27 height 27
